Goal: Task Accomplishment & Management: Use online tool/utility

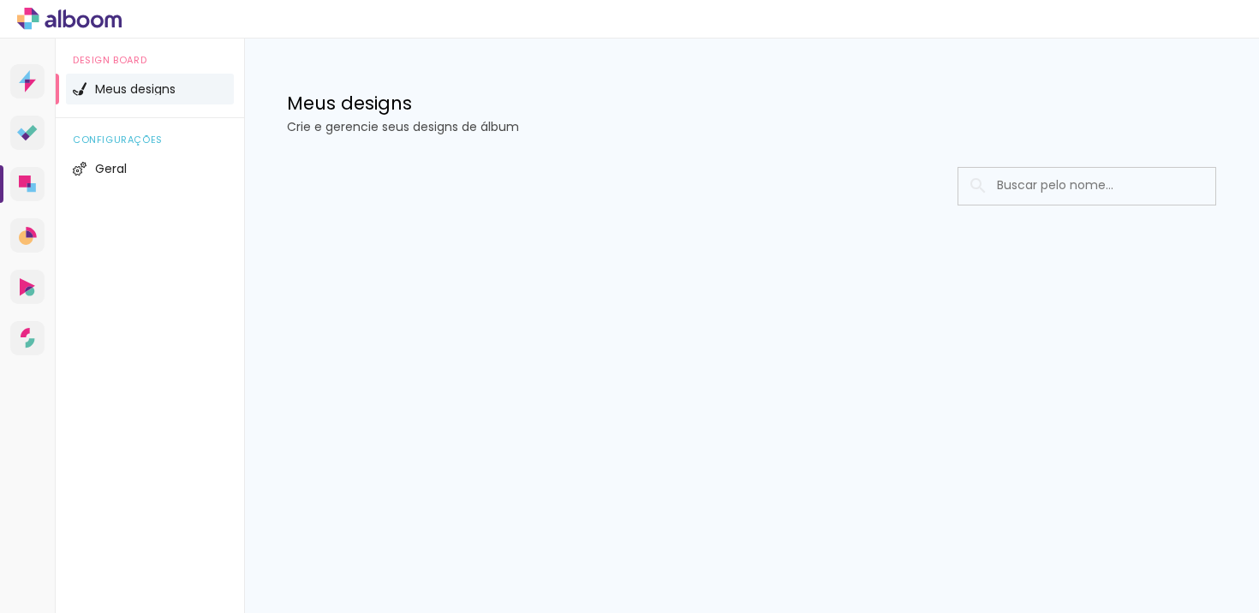
click at [201, 92] on li "Meus designs" at bounding box center [150, 89] width 168 height 31
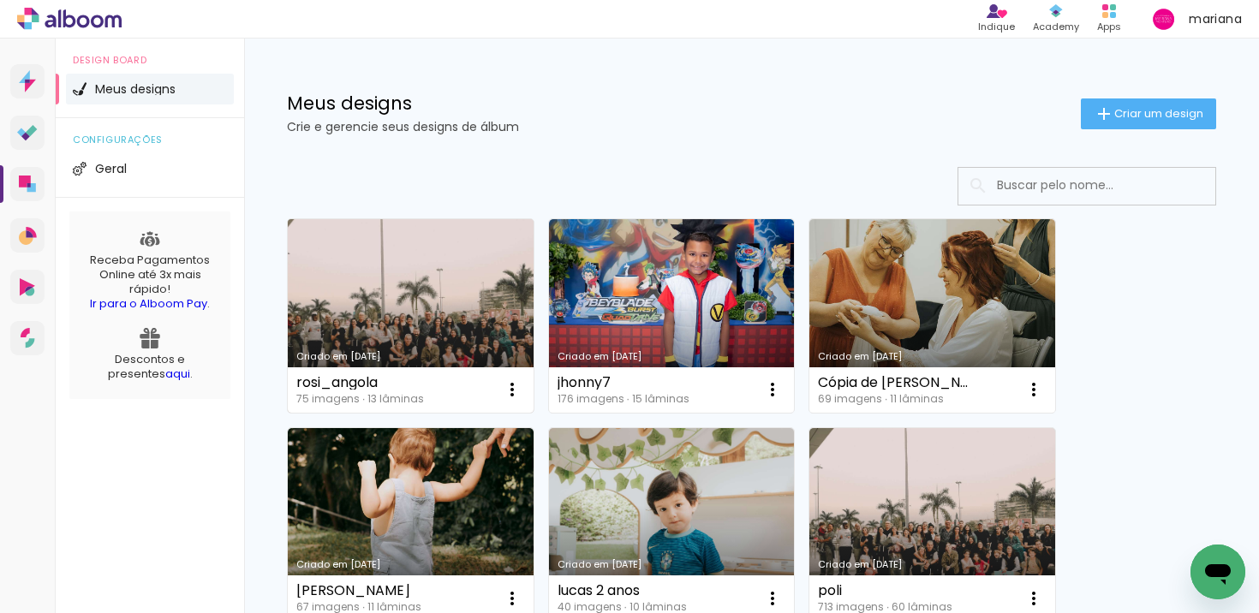
click at [458, 259] on link "Criado em [DATE]" at bounding box center [411, 316] width 246 height 194
